Goal: Information Seeking & Learning: Learn about a topic

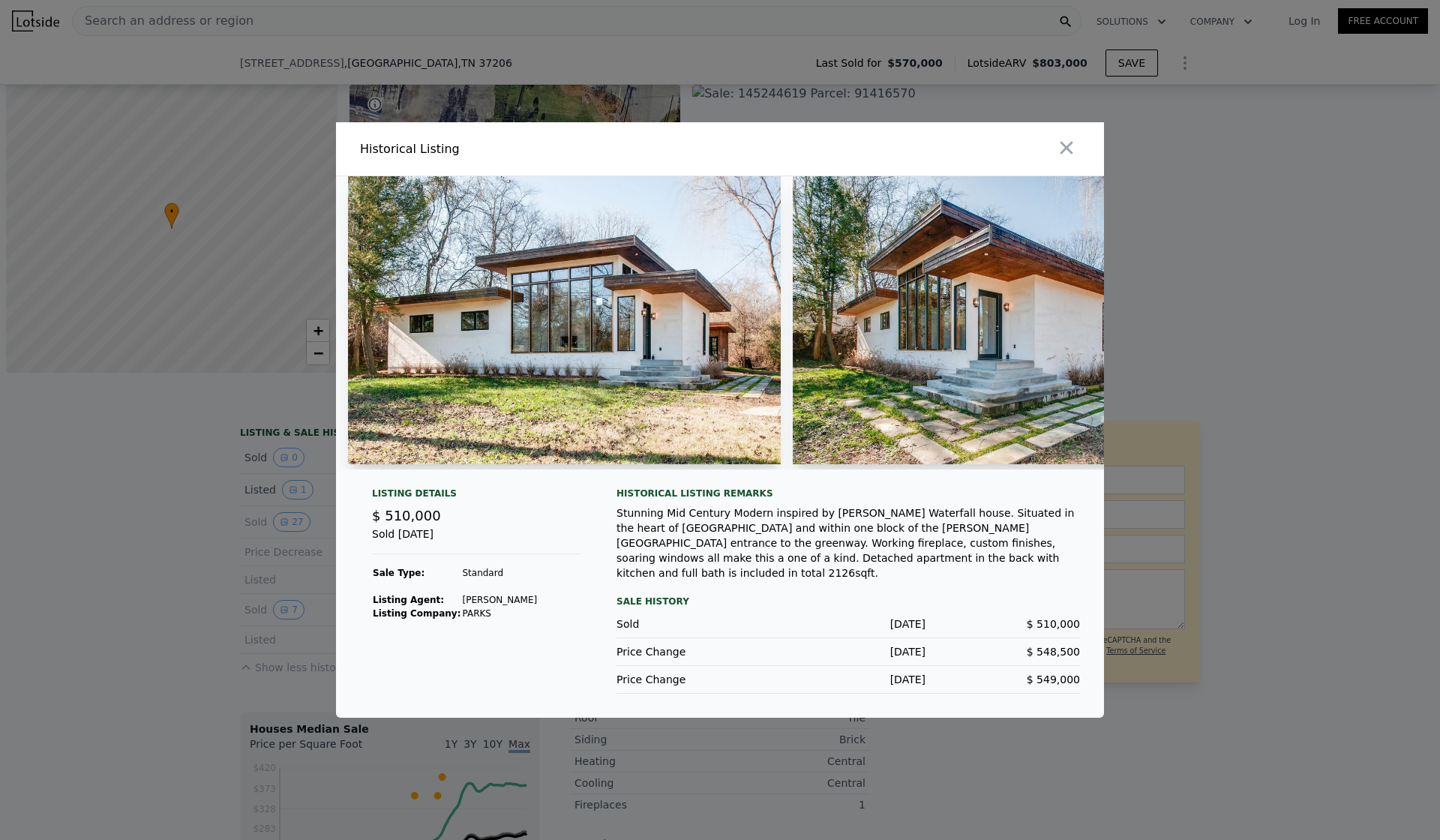
scroll to position [0, 4263]
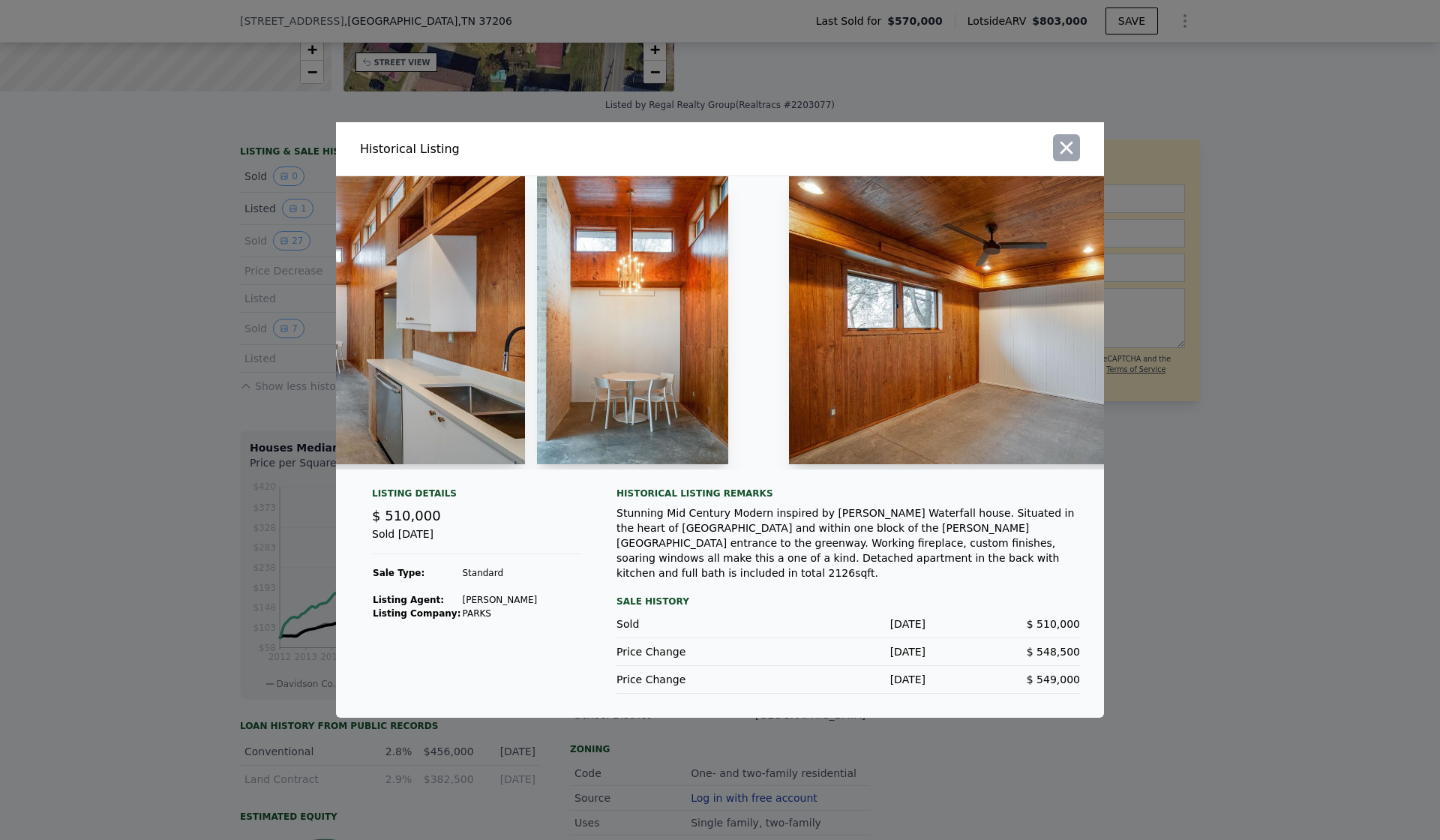
click at [1067, 152] on icon "button" at bounding box center [1066, 147] width 12 height 12
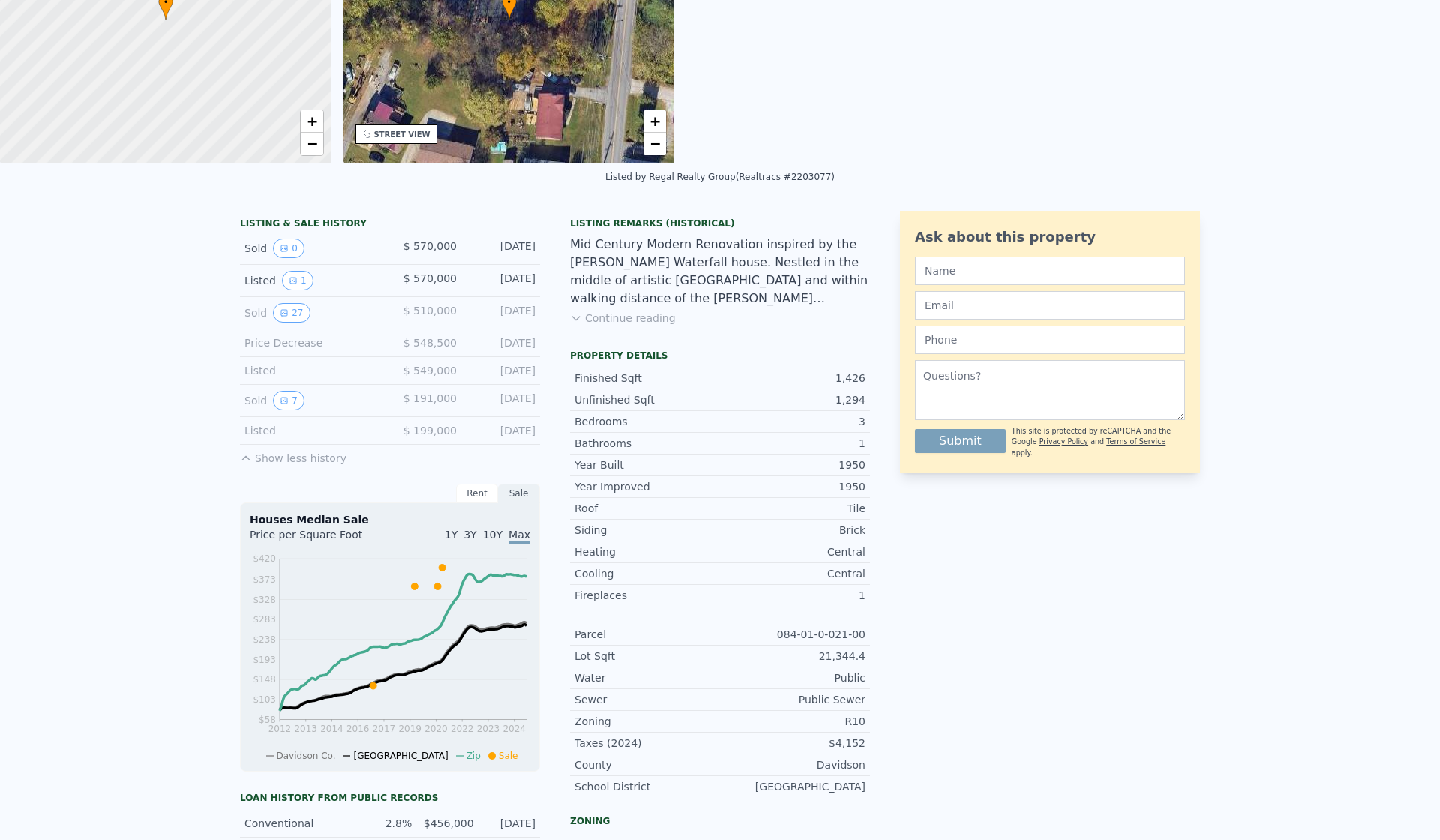
scroll to position [0, 0]
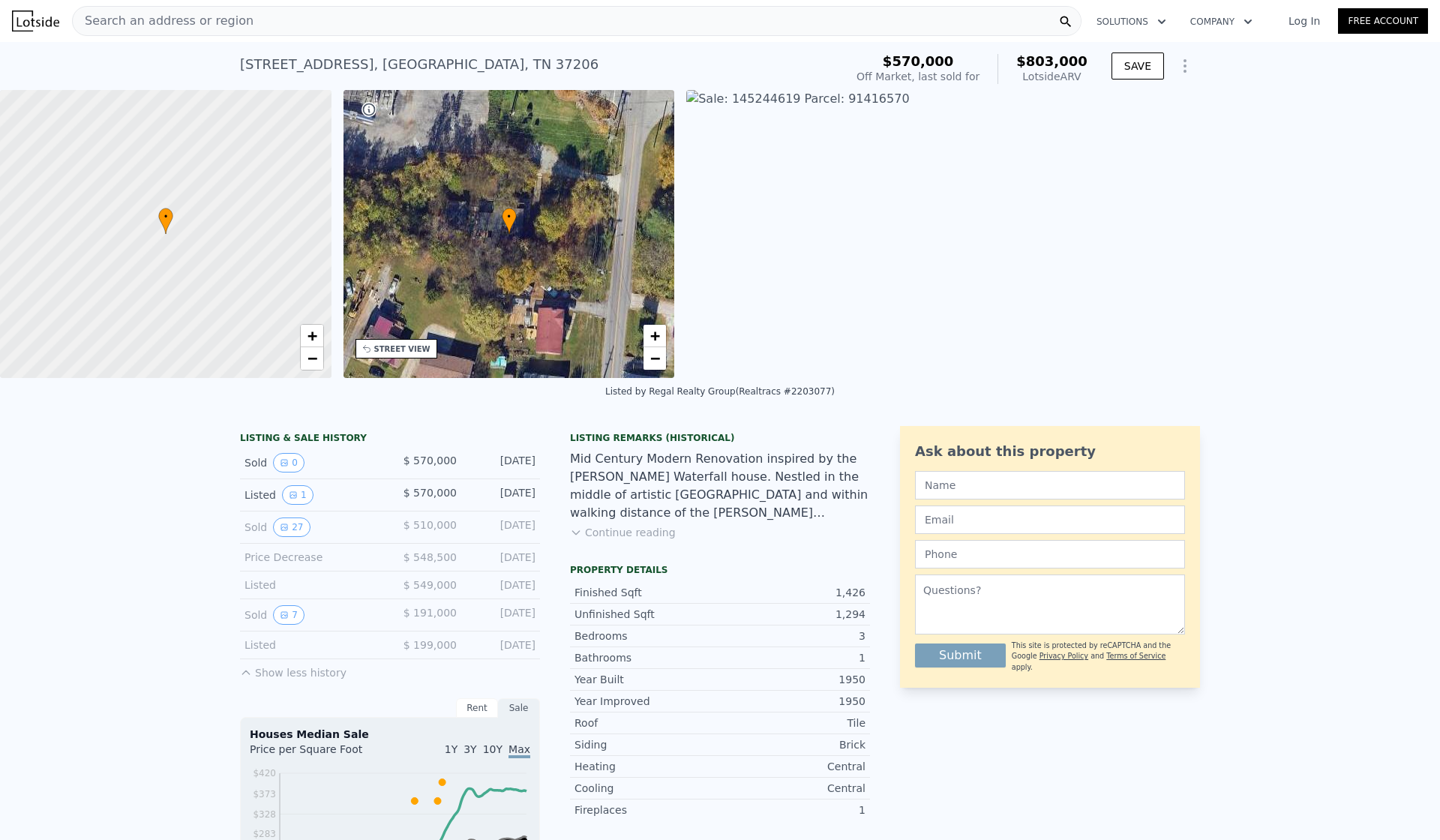
click at [650, 41] on nav "Search an address or region Solutions Company Open main menu Log In Free Account" at bounding box center [720, 21] width 1440 height 42
click at [645, 29] on div "Search an address or region" at bounding box center [577, 21] width 1009 height 30
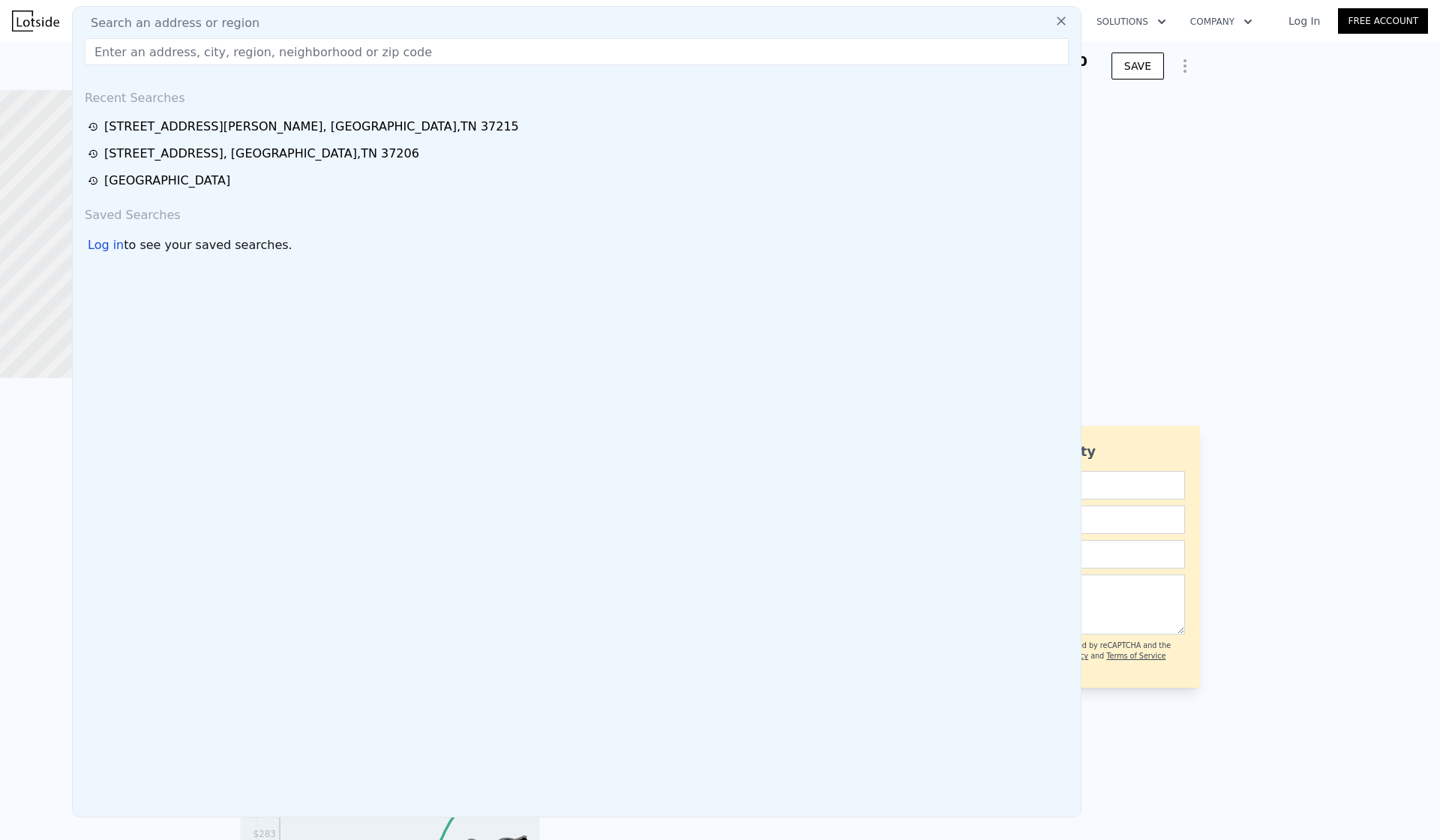
type input "[STREET_ADDRESS]"
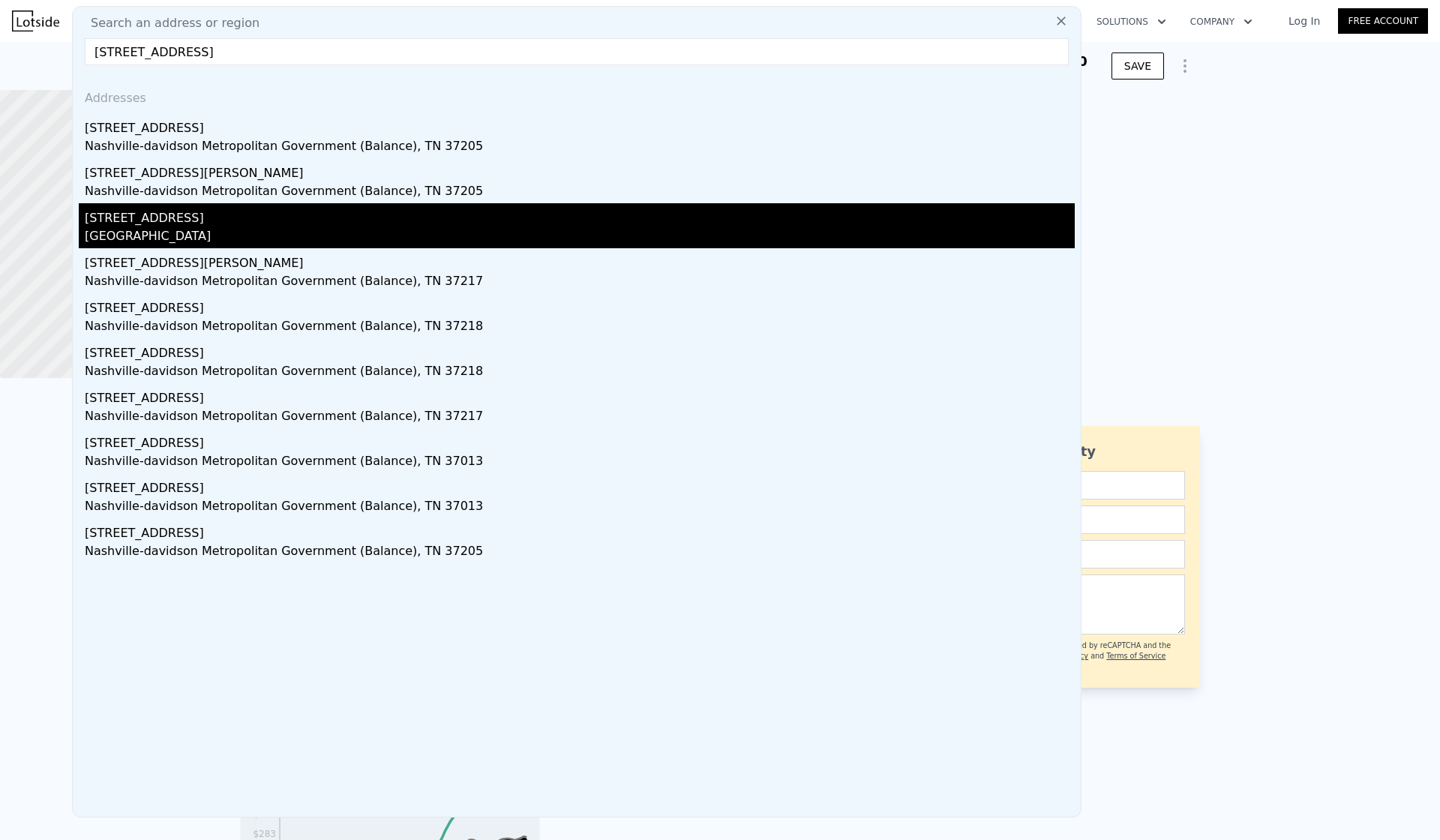
click at [216, 220] on div "[STREET_ADDRESS]" at bounding box center [579, 215] width 989 height 24
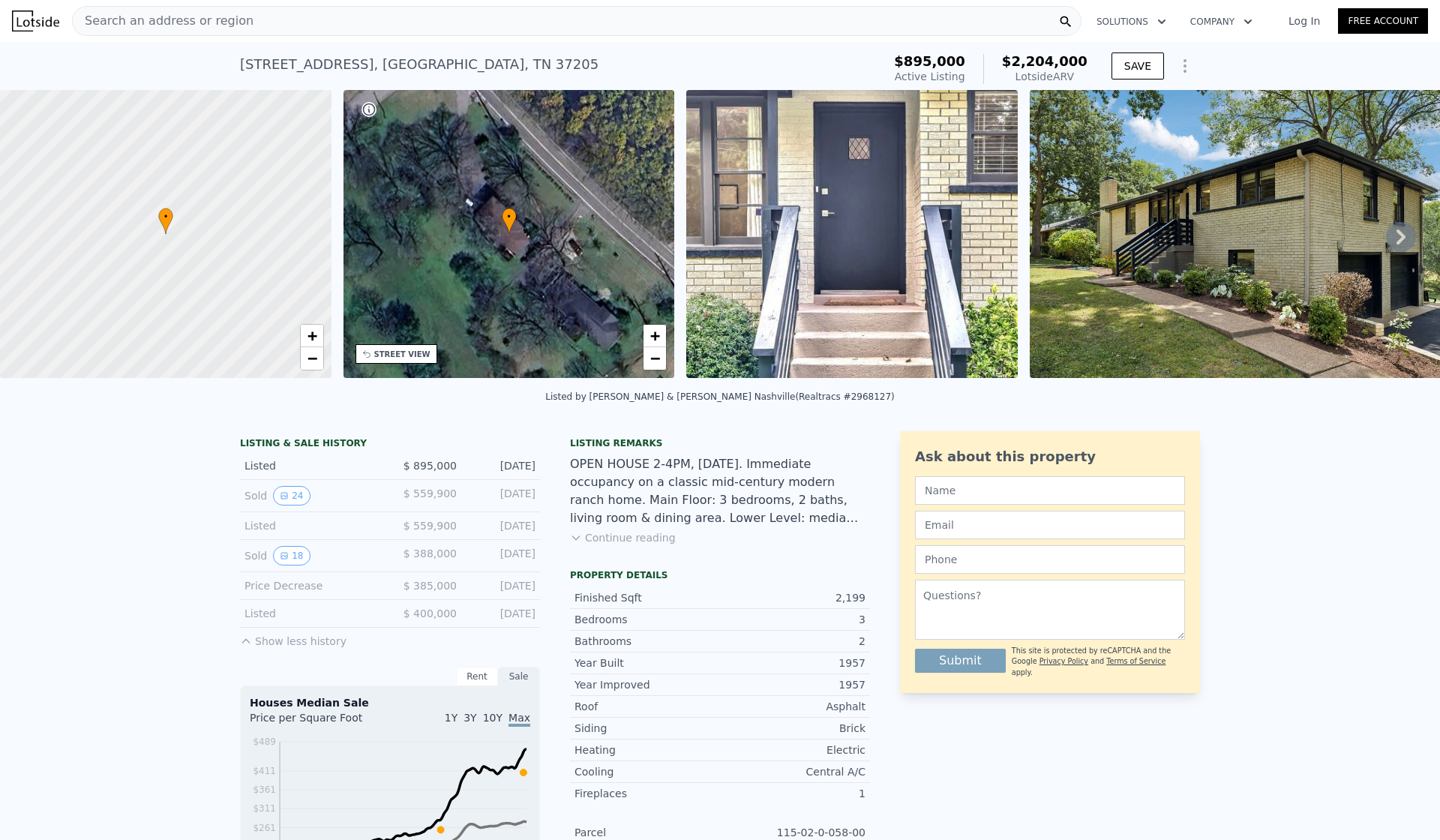
click at [1248, 201] on img at bounding box center [1245, 234] width 432 height 288
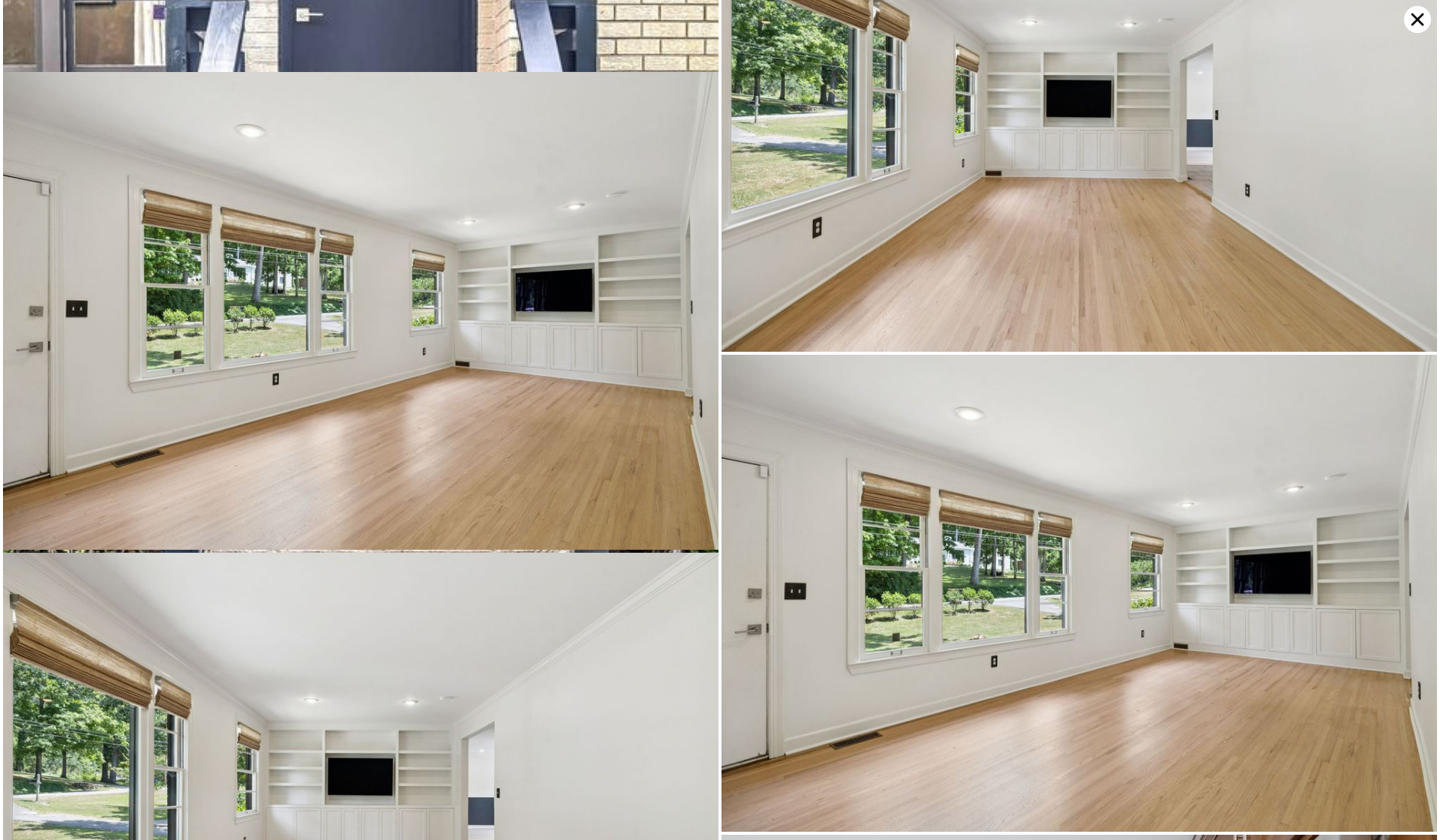
scroll to position [1902, 0]
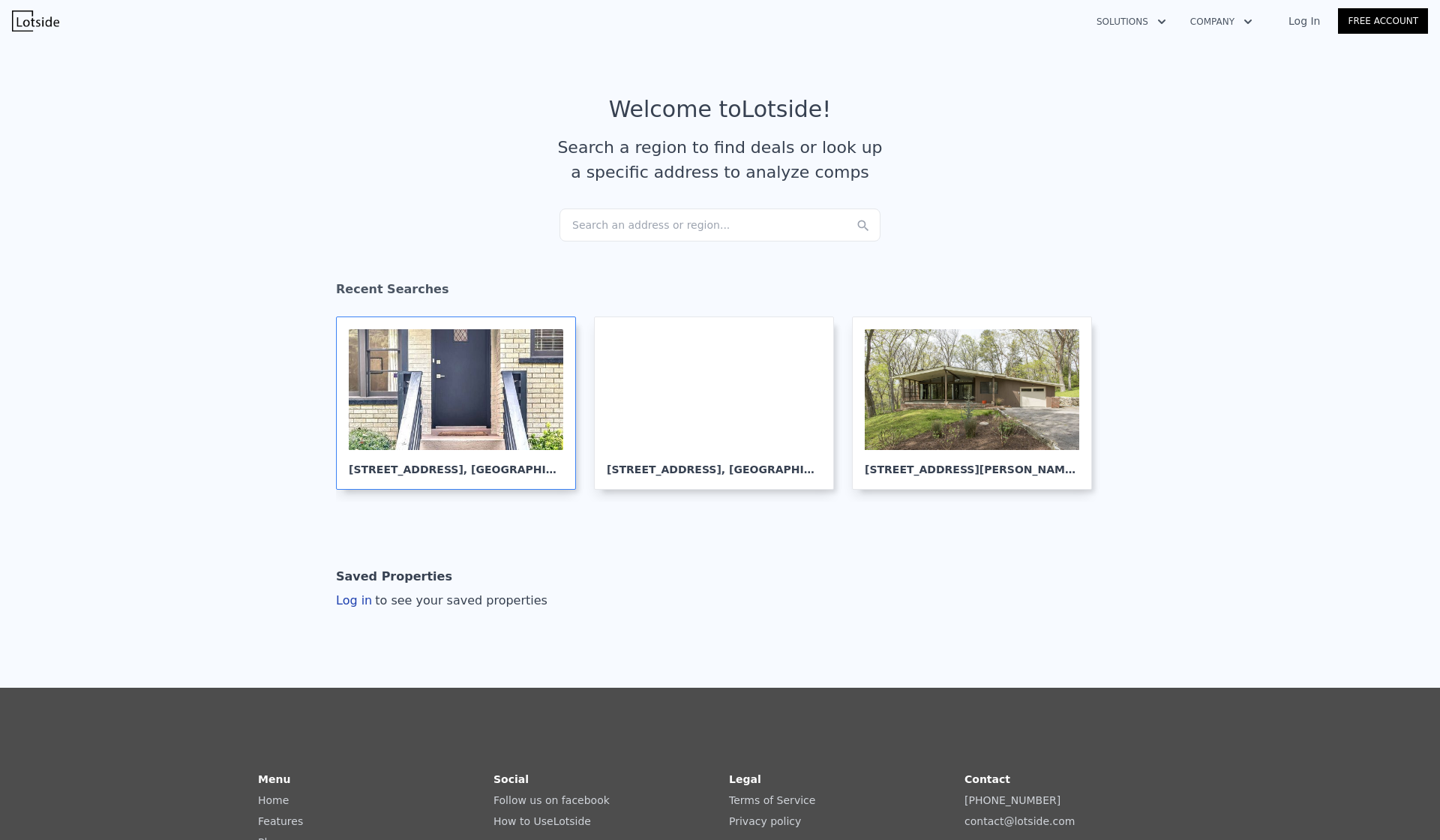
click at [517, 441] on div at bounding box center [456, 389] width 215 height 121
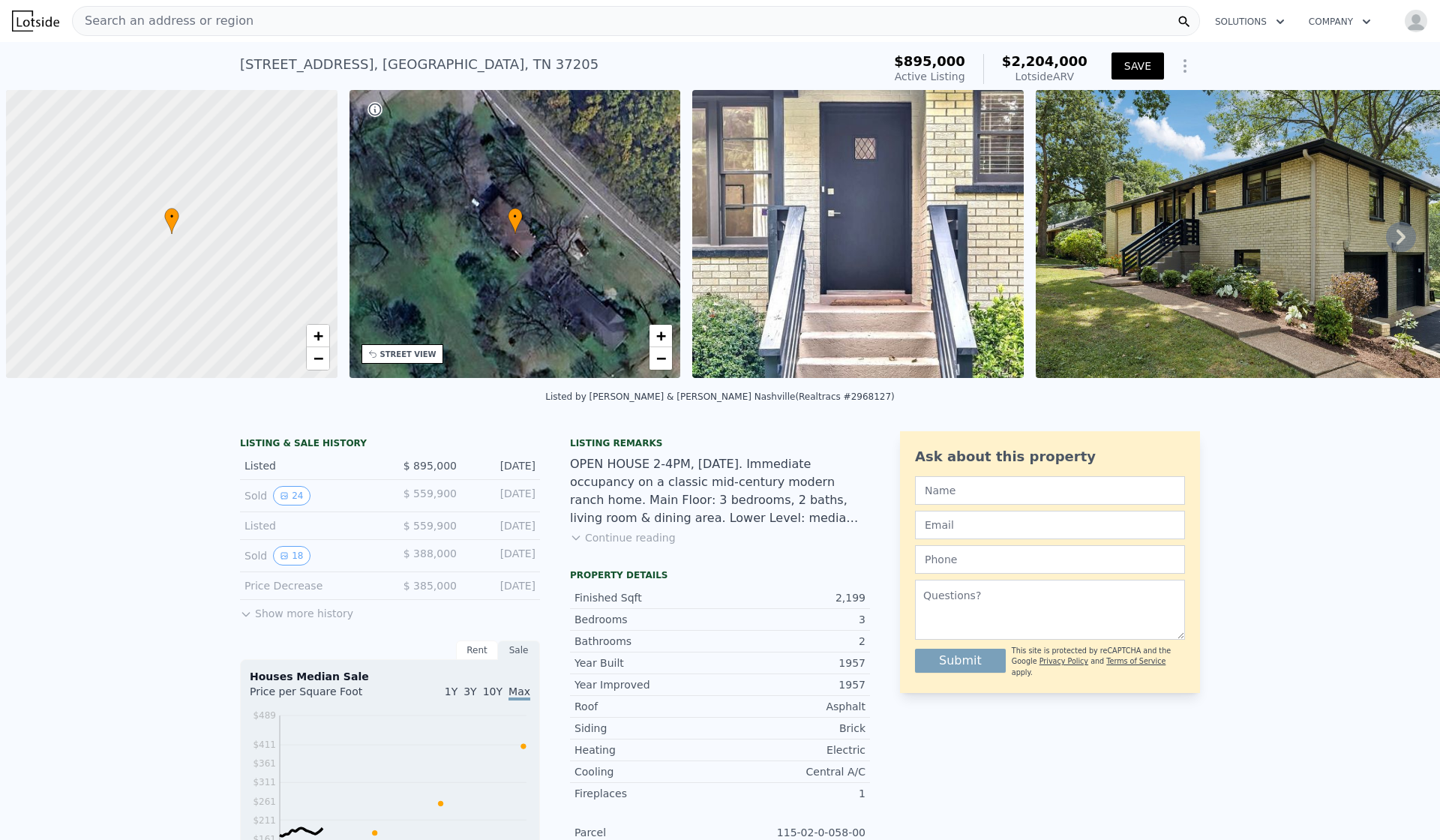
scroll to position [0, 6]
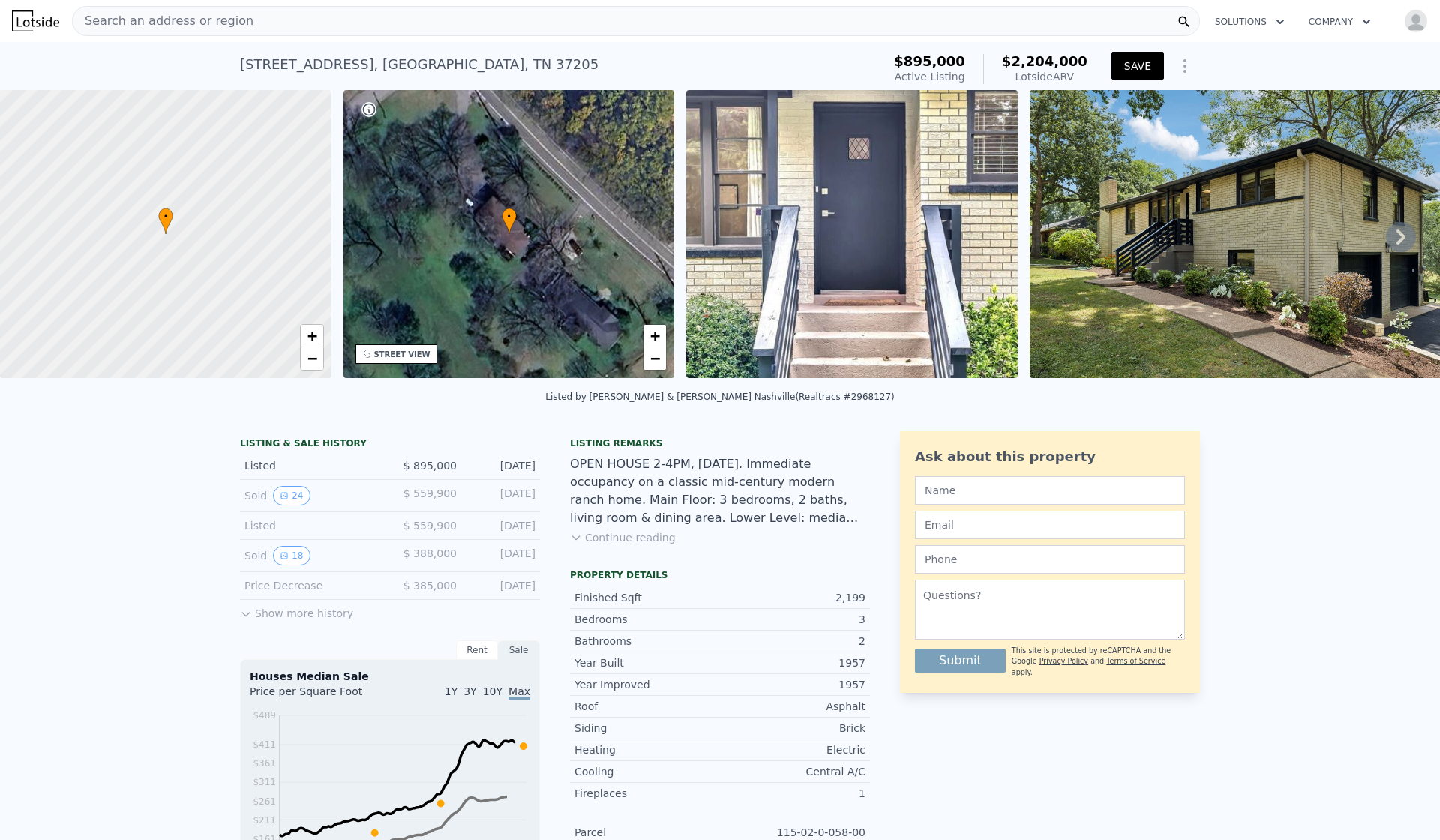
click at [1144, 69] on button "SAVE" at bounding box center [1137, 66] width 52 height 27
click at [313, 18] on div "Search an address or region" at bounding box center [636, 21] width 1128 height 30
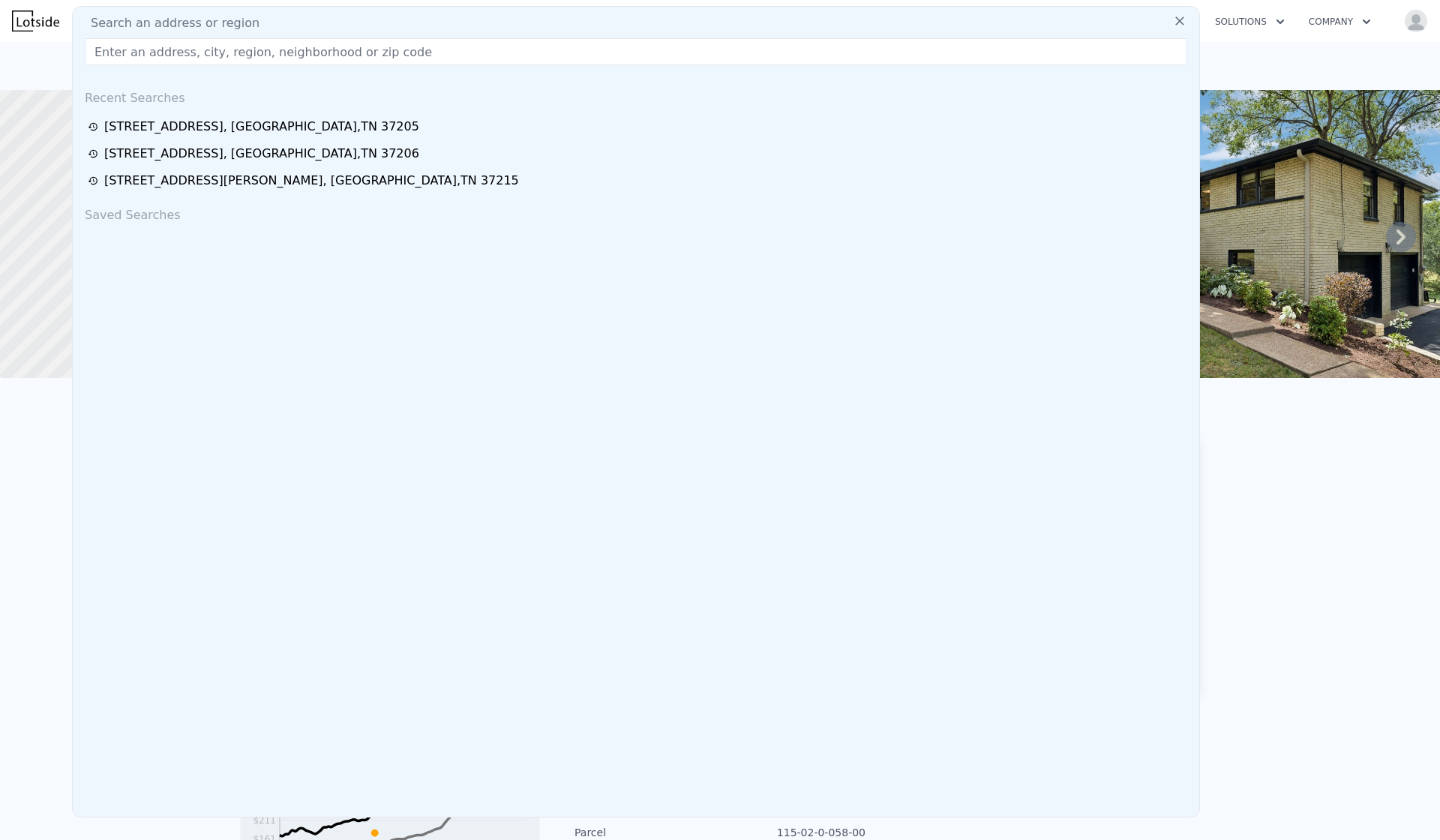
click at [215, 48] on input "text" at bounding box center [636, 51] width 1103 height 27
paste input "414 Stonebridge Rd, Birmingham, AL 35210"
type input "414 Stonebridge Rd, Birmingham, AL 35210"
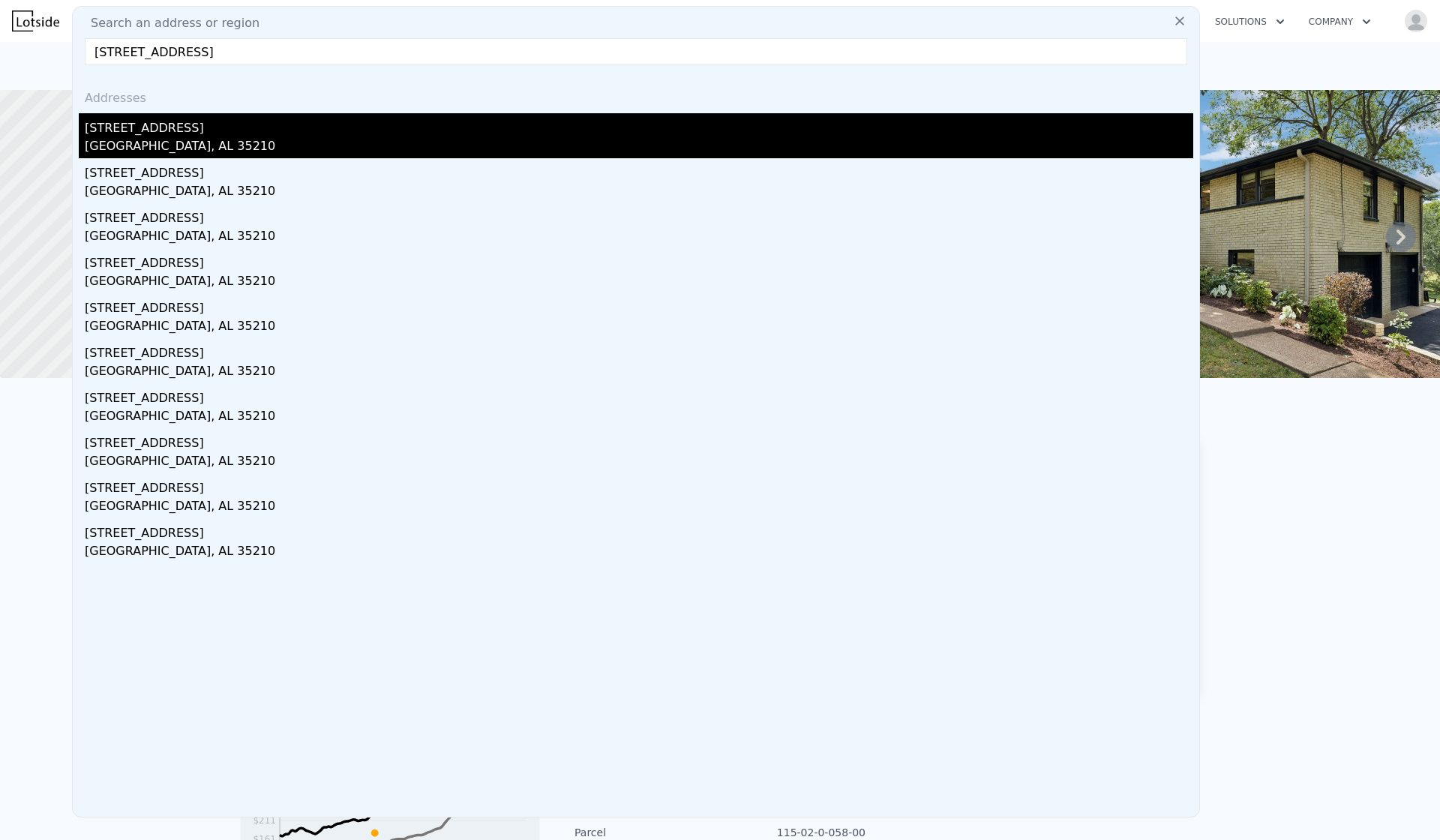
click at [199, 125] on div "414 Stonebridge Rd" at bounding box center [639, 124] width 1108 height 24
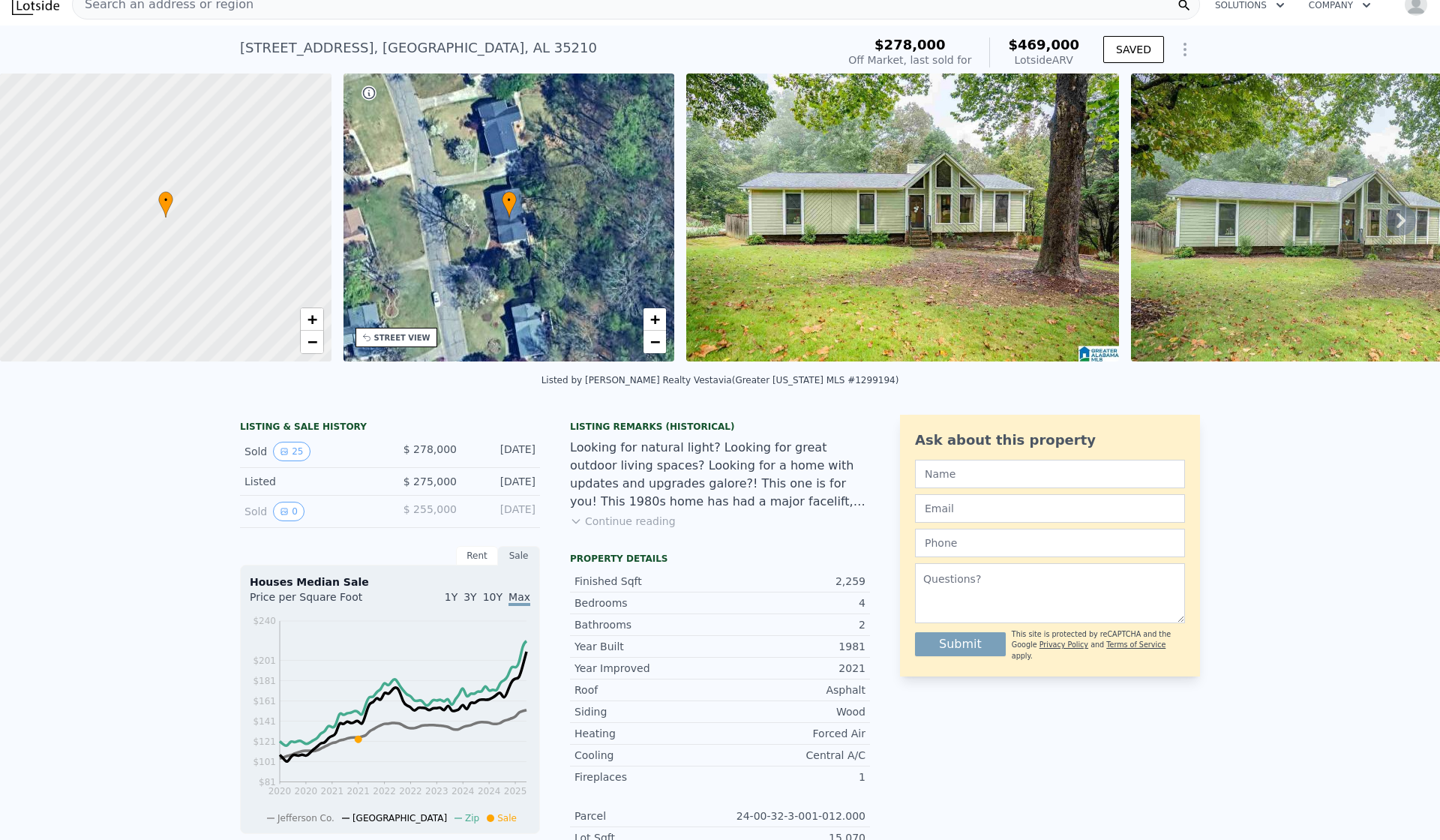
scroll to position [36, 0]
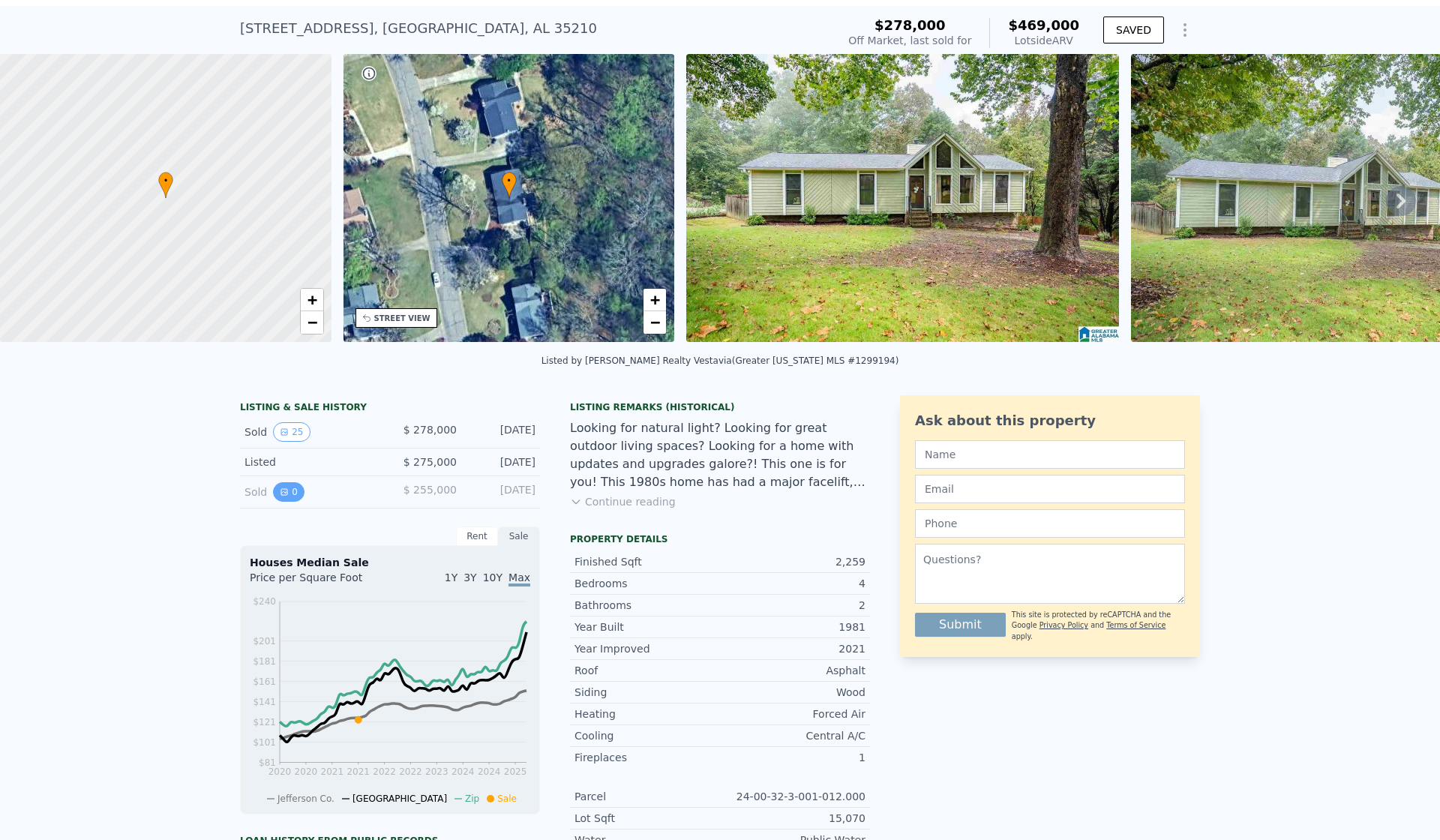
click at [295, 499] on button "0" at bounding box center [288, 491] width 31 height 20
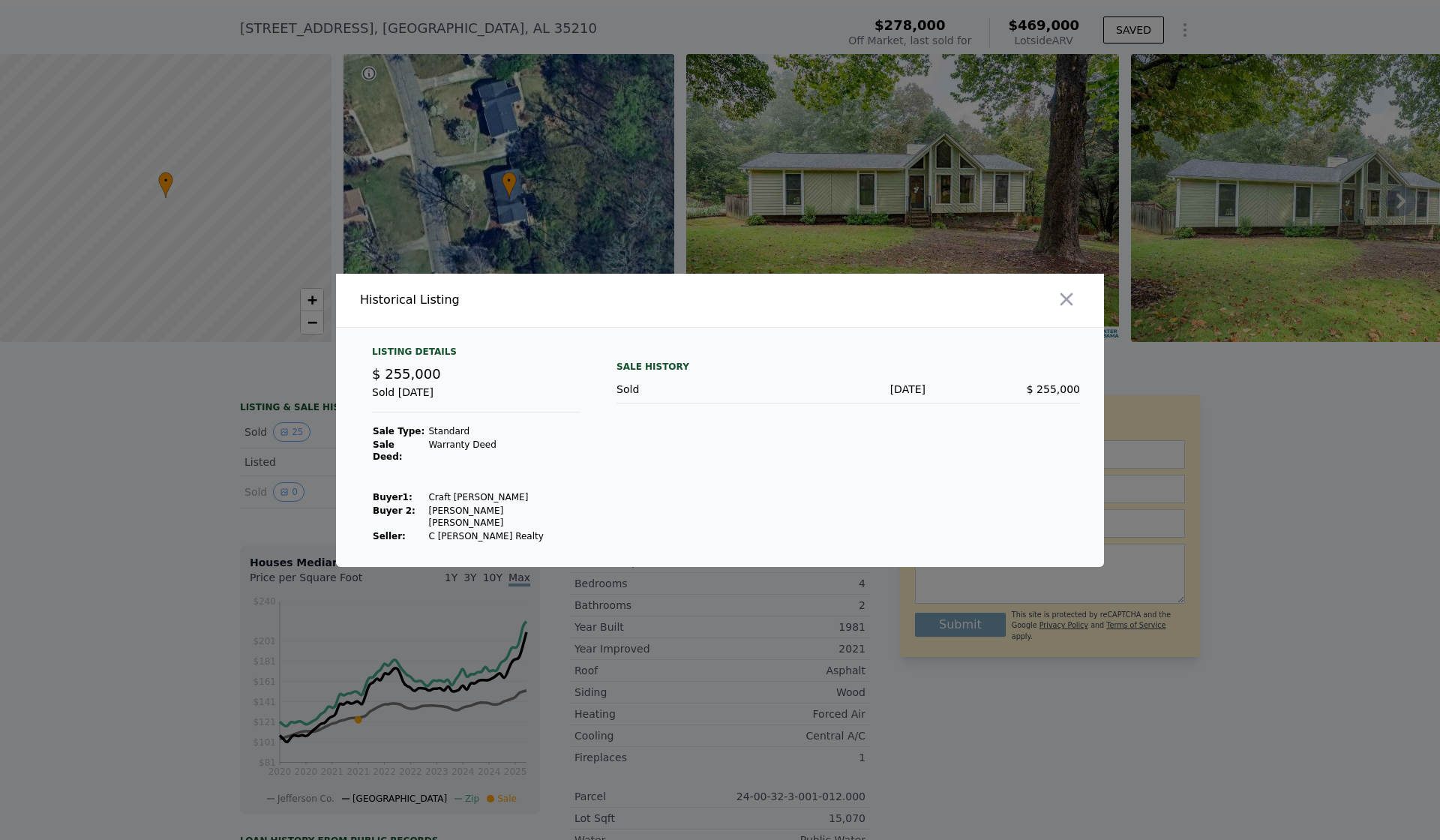
click at [310, 476] on div at bounding box center [720, 420] width 1440 height 840
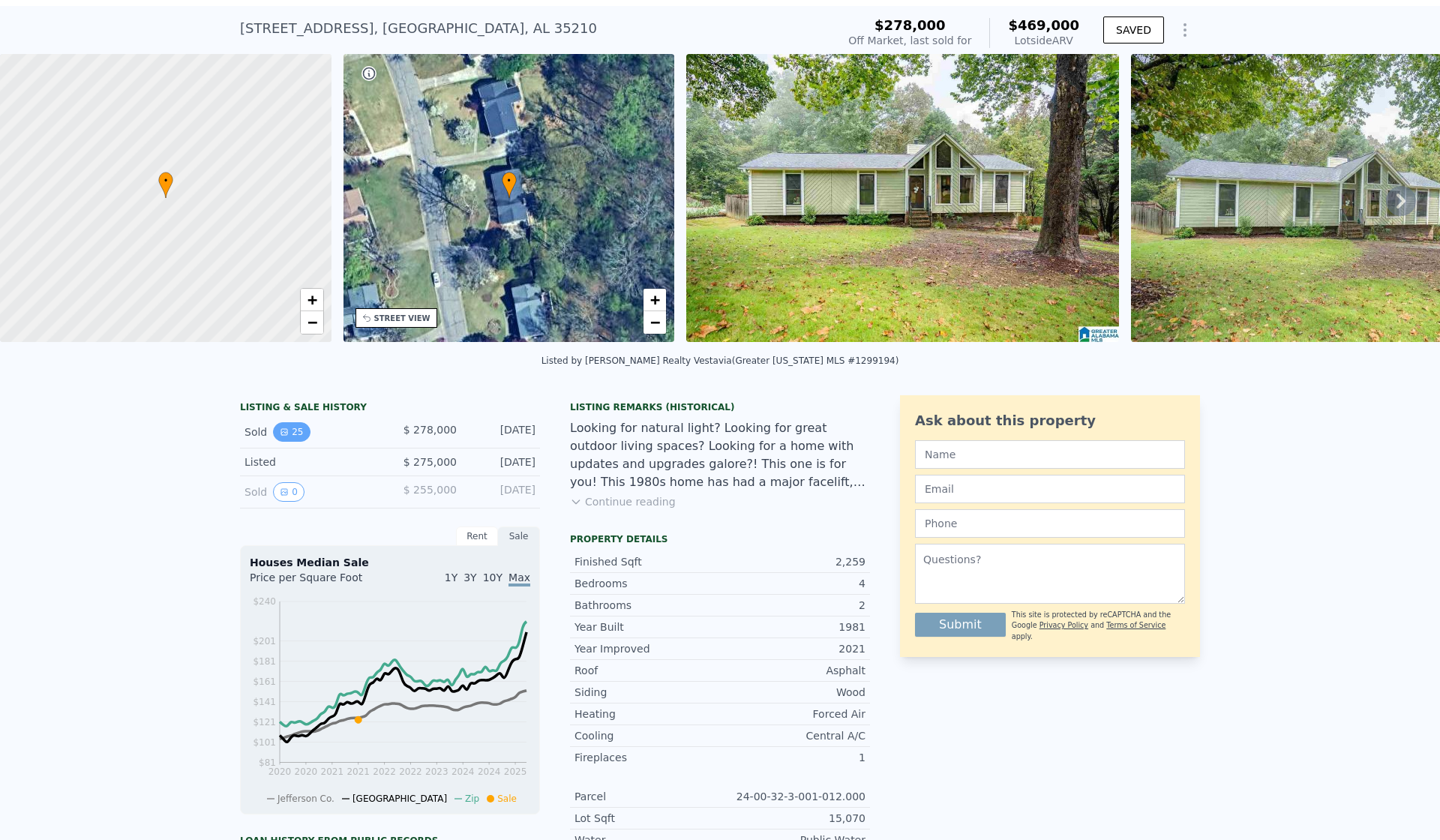
click at [292, 442] on button "25" at bounding box center [291, 431] width 37 height 20
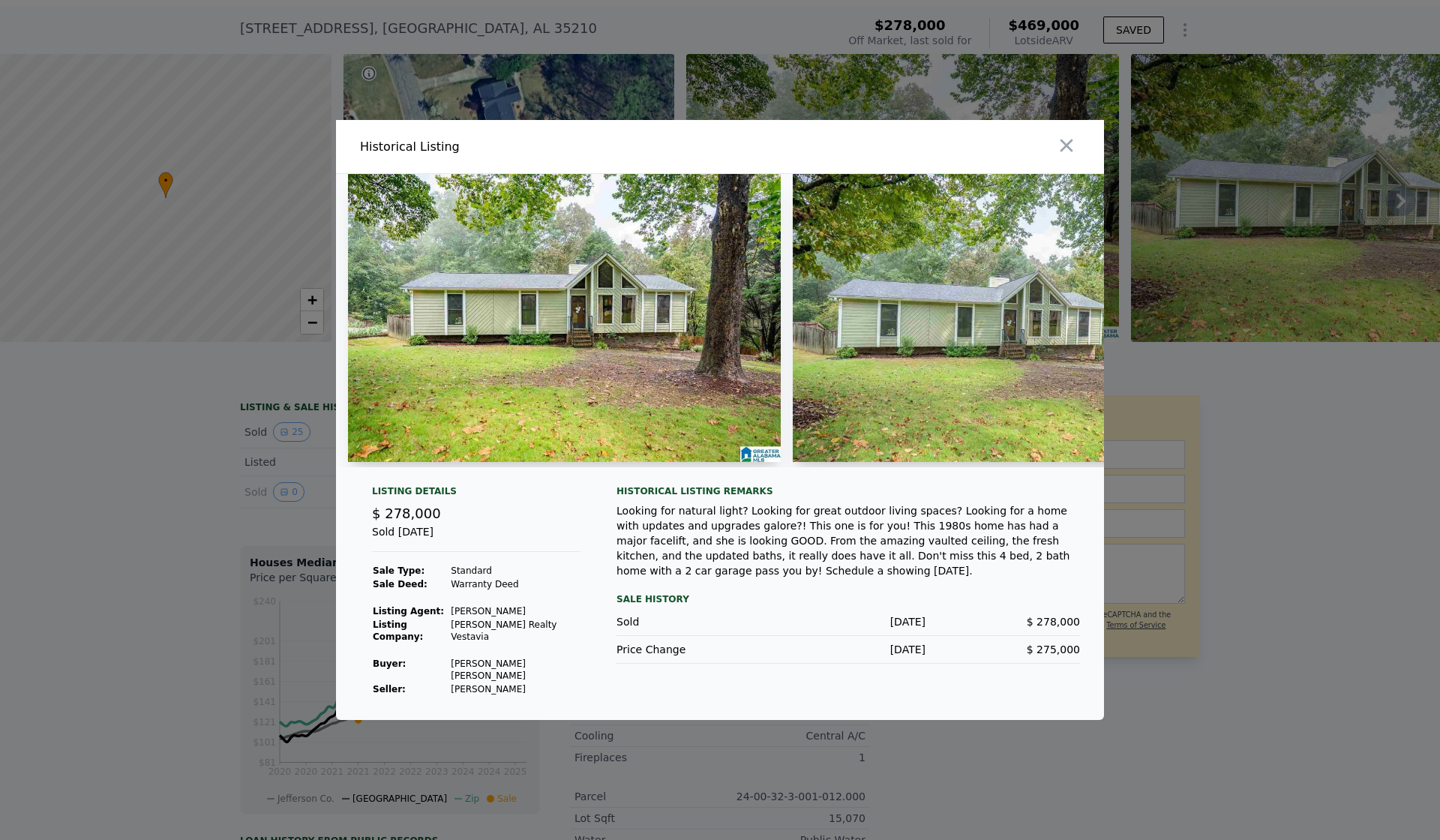
click at [245, 425] on div at bounding box center [720, 420] width 1440 height 840
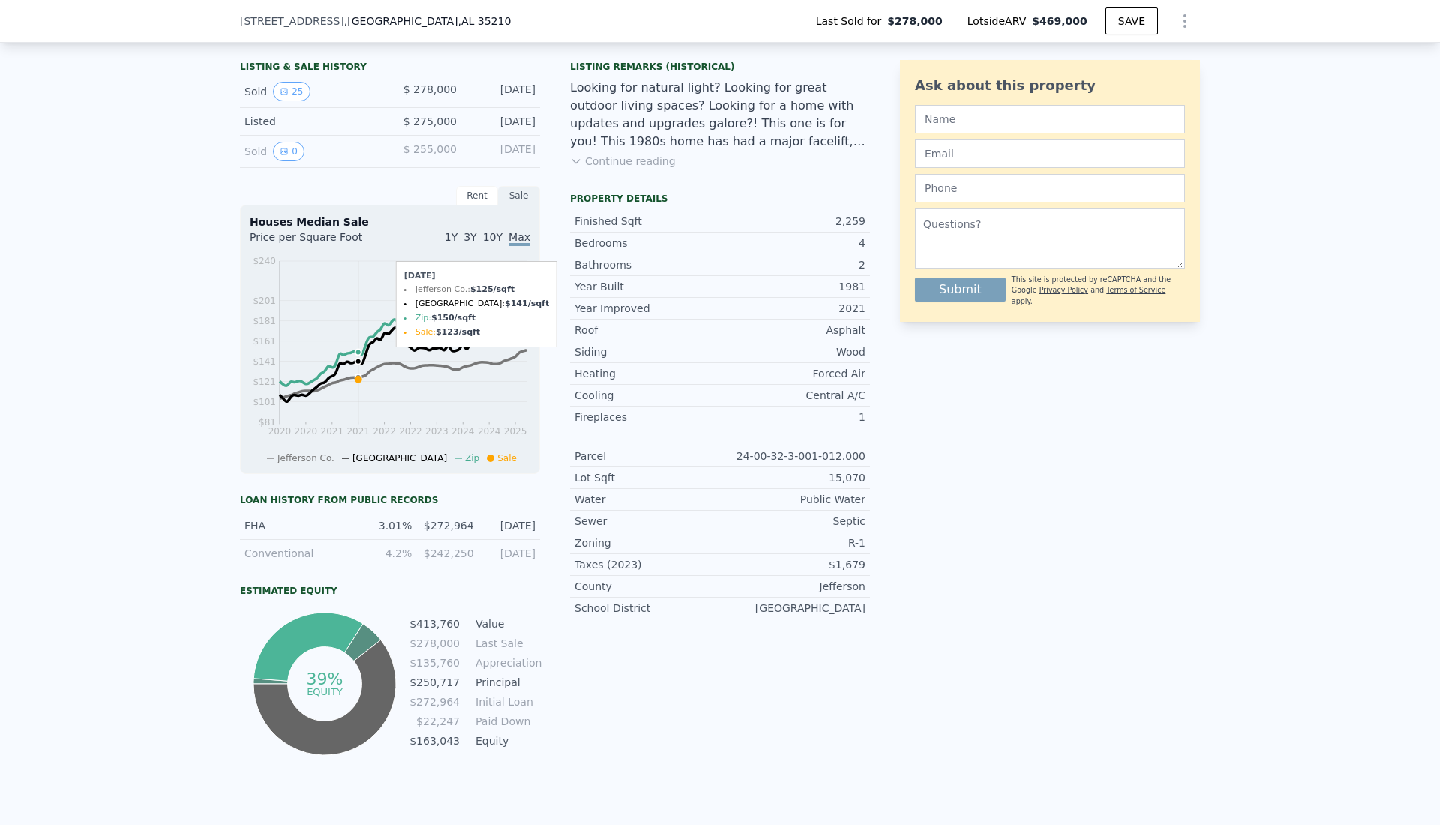
scroll to position [477, 0]
